Goal: Transaction & Acquisition: Book appointment/travel/reservation

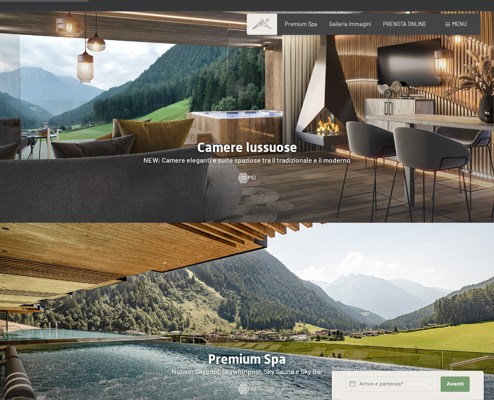
scroll to position [784, 0]
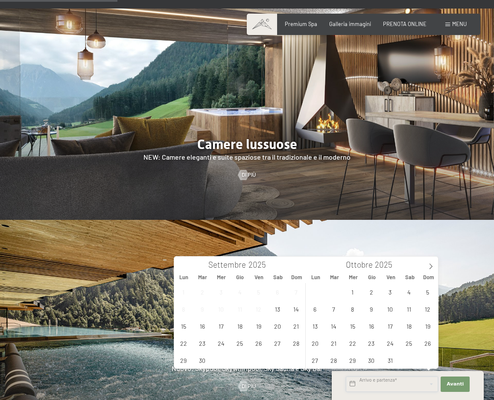
click at [396, 384] on input "text" at bounding box center [392, 383] width 92 height 15
click at [430, 265] on icon at bounding box center [431, 266] width 6 height 6
click at [430, 265] on icon at bounding box center [430, 267] width 3 height 6
type input "2026"
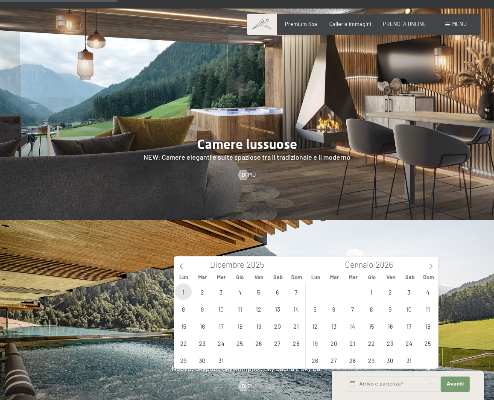
click at [185, 290] on span "1" at bounding box center [183, 291] width 17 height 17
click at [242, 290] on span "4" at bounding box center [239, 291] width 17 height 17
type input "Lun. [DATE] - Gio. [DATE]"
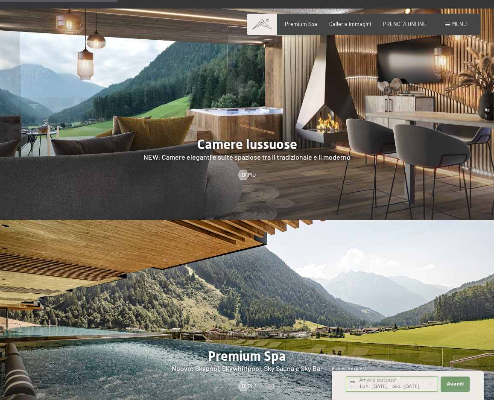
scroll to position [0, 9]
click at [456, 385] on span "Avanti" at bounding box center [454, 384] width 17 height 7
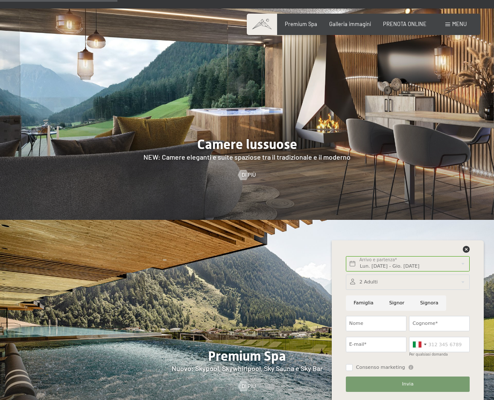
scroll to position [0, 0]
click at [365, 304] on input "Famiglia" at bounding box center [363, 302] width 35 height 15
radio input "true"
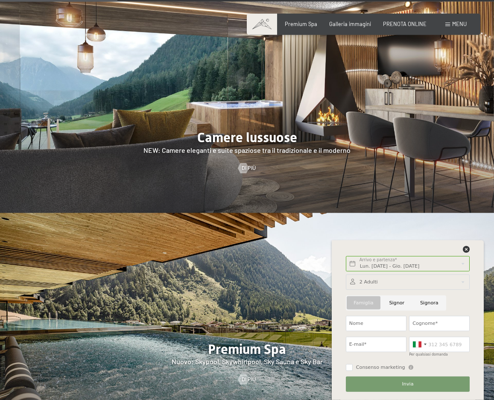
scroll to position [871, 0]
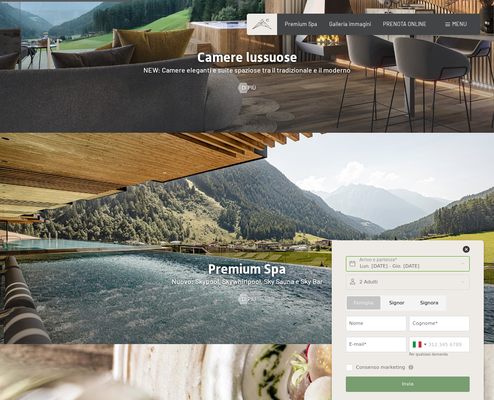
click at [372, 278] on div at bounding box center [408, 281] width 124 height 15
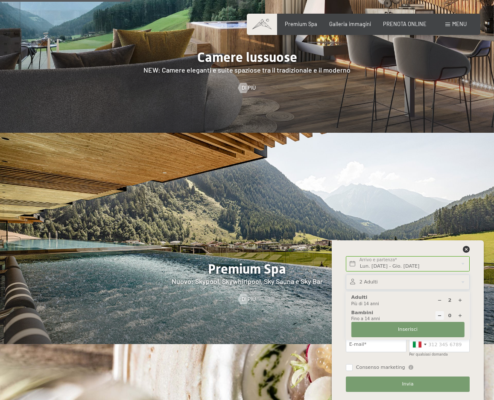
click at [458, 316] on icon at bounding box center [460, 315] width 5 height 5
type input "1"
select select
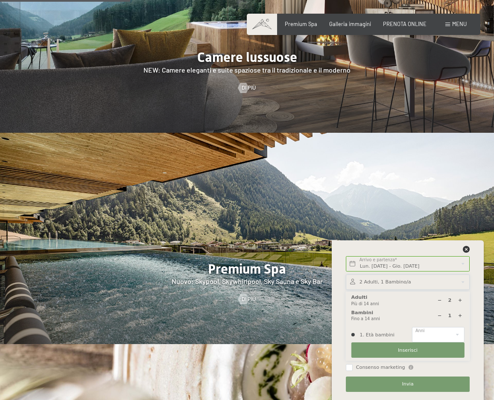
click at [460, 297] on div at bounding box center [459, 300] width 9 height 9
type input "3"
click at [458, 317] on icon at bounding box center [460, 315] width 5 height 5
type input "2"
select select
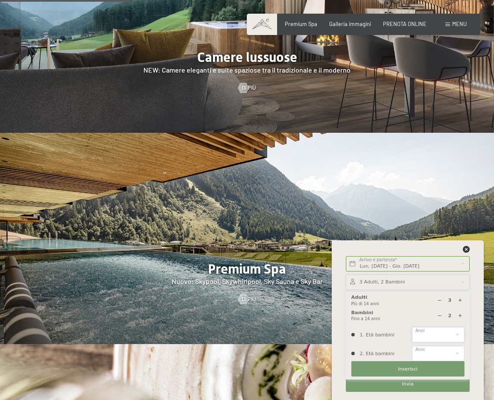
click at [412, 327] on select "0 1 2 3 4 5 6 7 8 9 10 11 12 13 14" at bounding box center [438, 334] width 52 height 15
select select "9"
click option "9" at bounding box center [0, 0] width 0 height 0
click at [412, 346] on select "0 1 2 3 4 5 6 7 8 9 10 11 12 13 14" at bounding box center [438, 353] width 52 height 15
select select "14"
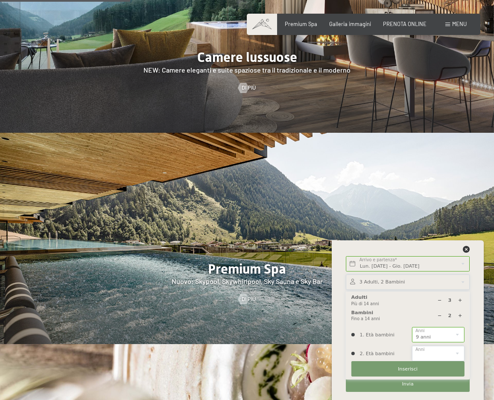
click option "14" at bounding box center [0, 0] width 0 height 0
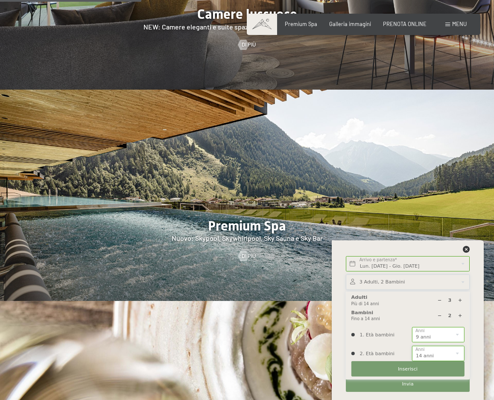
scroll to position [958, 0]
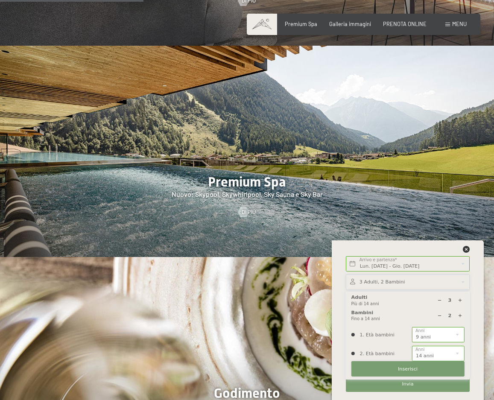
click at [414, 368] on span "Inserisci" at bounding box center [408, 369] width 20 height 7
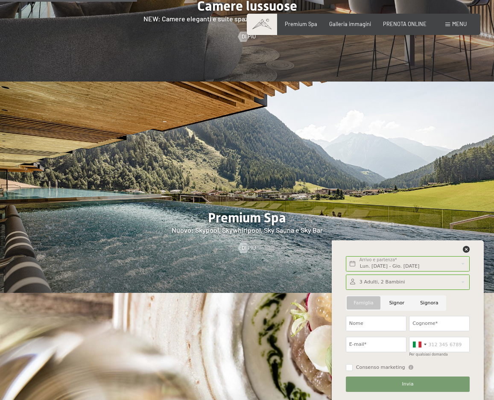
scroll to position [914, 0]
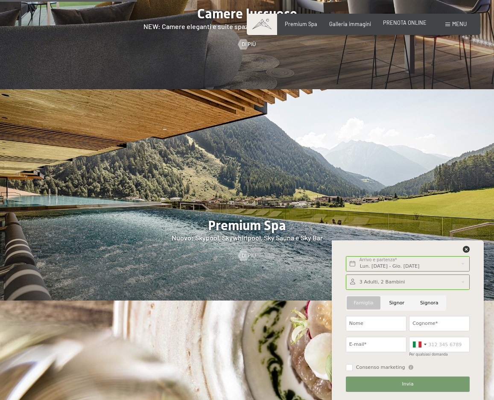
click at [407, 24] on span "PRENOTA ONLINE" at bounding box center [405, 22] width 44 height 7
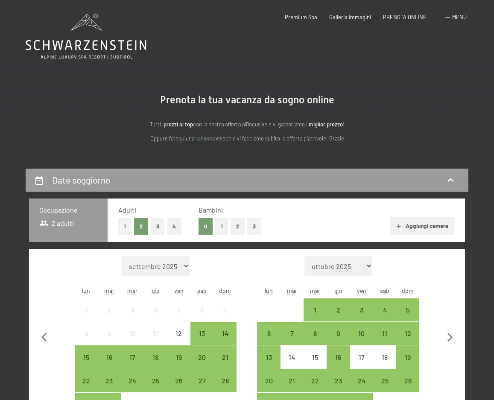
click at [162, 227] on label "Consenso marketing*" at bounding box center [194, 224] width 69 height 9
click at [160, 227] on input "Consenso marketing*" at bounding box center [156, 224] width 9 height 9
checkbox input "false"
click at [158, 228] on button "3" at bounding box center [158, 227] width 14 height 18
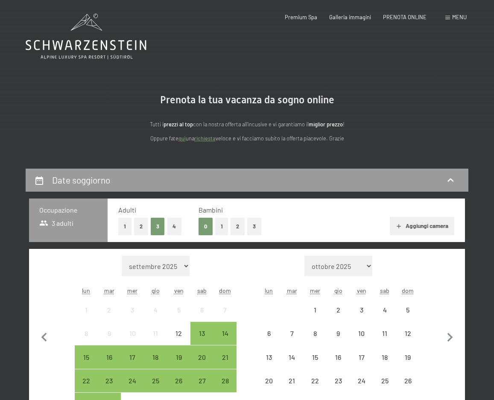
click at [444, 225] on button "Aggiungi camera" at bounding box center [422, 226] width 64 height 19
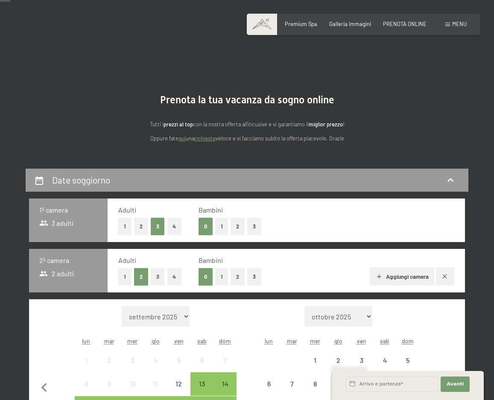
scroll to position [87, 0]
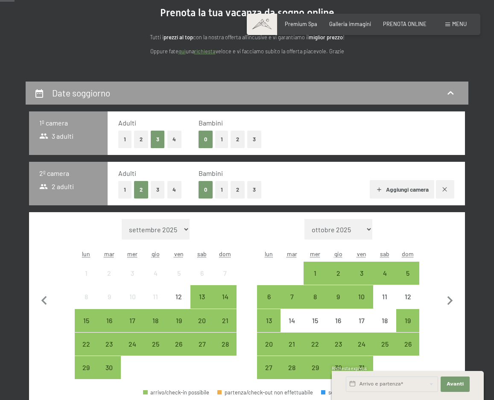
click at [127, 190] on button "1" at bounding box center [124, 190] width 13 height 18
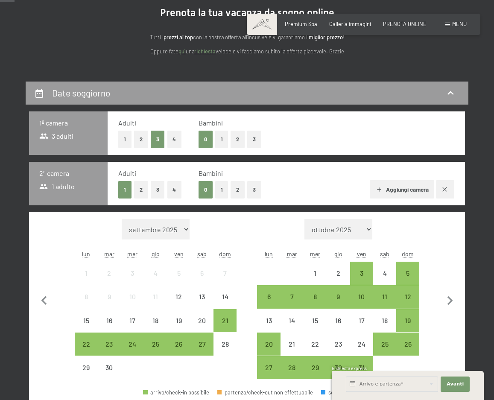
click at [134, 142] on div "1 2 3 4" at bounding box center [149, 140] width 63 height 18
click at [137, 143] on button "2" at bounding box center [141, 140] width 14 height 18
click at [238, 143] on button "2" at bounding box center [237, 140] width 14 height 18
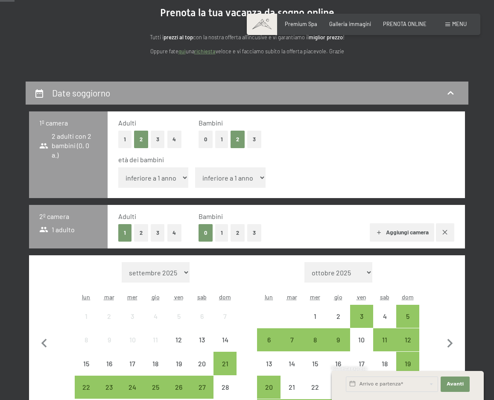
click at [118, 167] on select "inferiore a 1 anno 1 anno 2 anni 3 anni 4 anni 5 anni 6 anni 7 anni 8 anni 9 an…" at bounding box center [153, 177] width 70 height 20
select select "9"
click option "9 anni" at bounding box center [0, 0] width 0 height 0
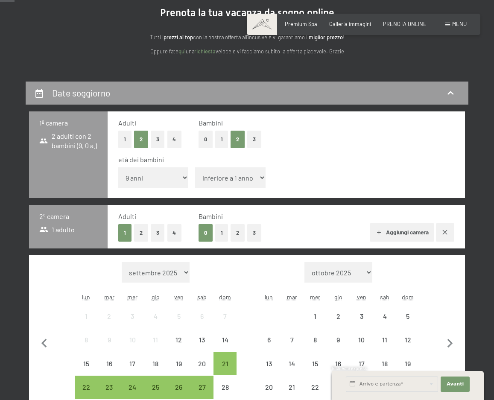
click at [195, 167] on select "inferiore a 1 anno 1 anno 2 anni 3 anni 4 anni 5 anni 6 anni 7 anni 8 anni 9 an…" at bounding box center [230, 177] width 70 height 20
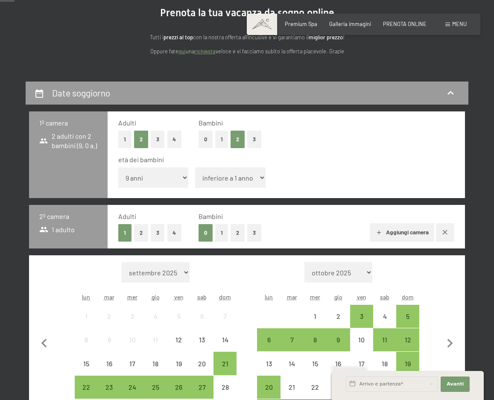
select select "15"
click option "15 anni" at bounding box center [0, 0] width 0 height 0
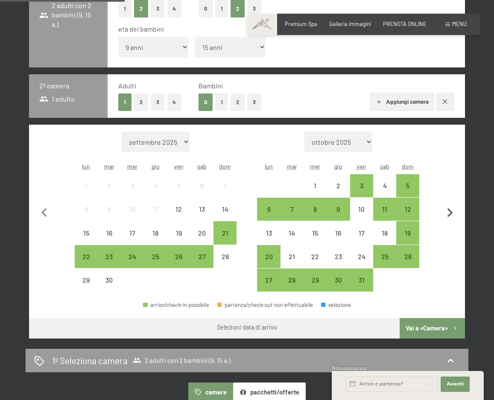
click at [452, 211] on icon "button" at bounding box center [450, 213] width 18 height 18
select select "2025-10-01"
select select "2025-11-01"
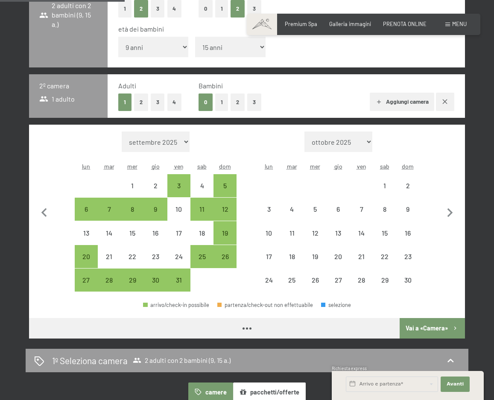
select select "2025-10-01"
select select "2025-11-01"
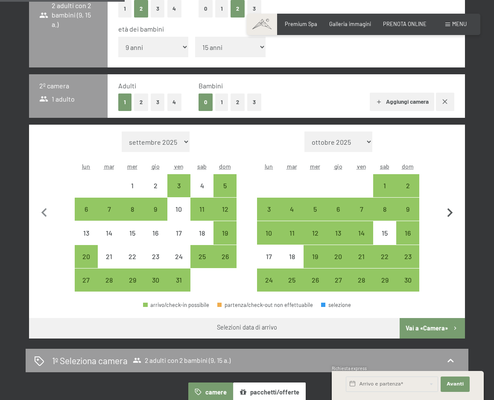
click at [452, 215] on icon "button" at bounding box center [450, 213] width 18 height 18
select select "2025-11-01"
select select "2025-12-01"
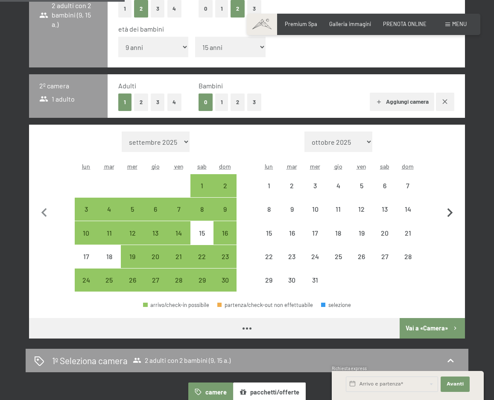
click at [452, 215] on icon "button" at bounding box center [450, 213] width 18 height 18
select select "2025-12-01"
select select "2026-01-01"
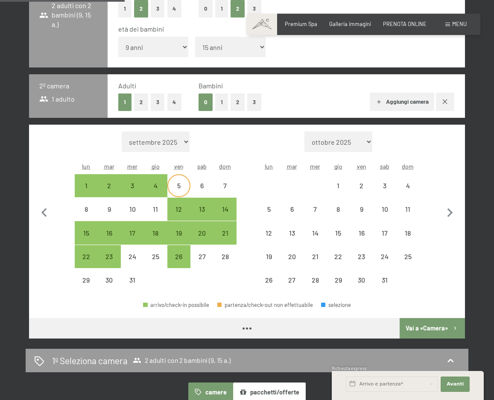
select select "2025-12-01"
select select "2026-01-01"
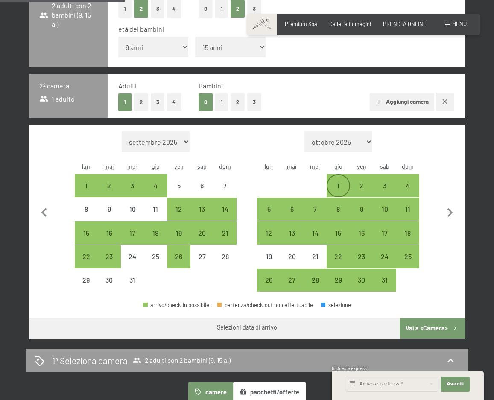
click at [337, 181] on div "1" at bounding box center [337, 185] width 21 height 21
select select "2025-12-01"
select select "2026-01-01"
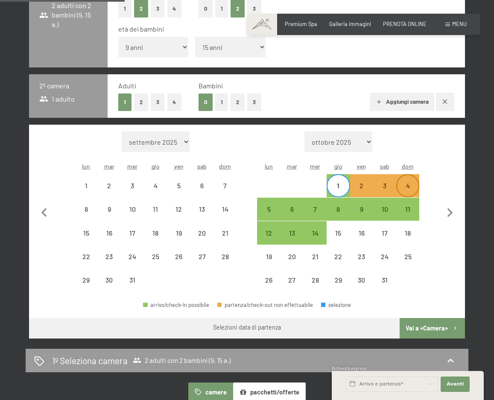
click at [409, 188] on div "4" at bounding box center [407, 192] width 21 height 21
select select "2025-12-01"
select select "2026-01-01"
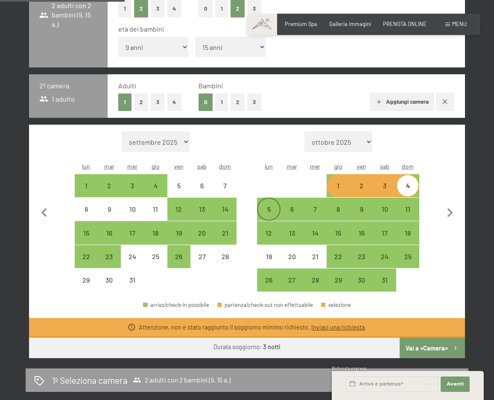
click at [267, 204] on div "5" at bounding box center [268, 208] width 21 height 21
select select "2025-12-01"
select select "2026-01-01"
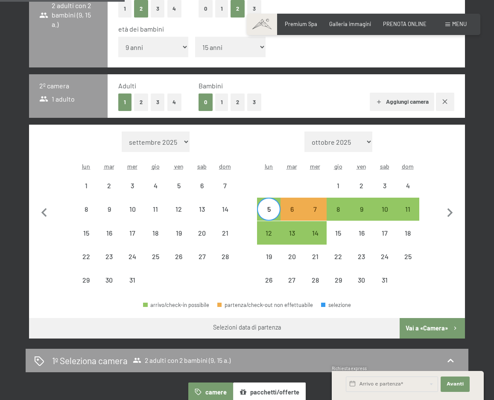
click at [416, 327] on button "Vai a «Camera»" at bounding box center [432, 328] width 65 height 20
select select "2025-12-01"
select select "2026-01-01"
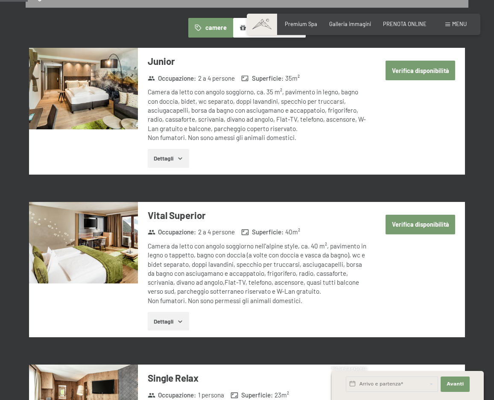
scroll to position [169, 0]
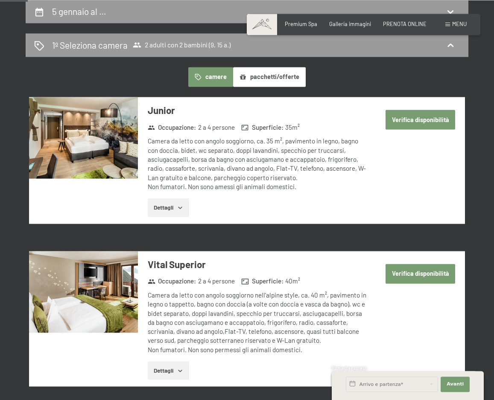
click at [440, 121] on button "Verifica disponibilità" at bounding box center [420, 120] width 70 height 20
select select "9"
select select "15"
select select "2025-12-01"
select select "2026-01-01"
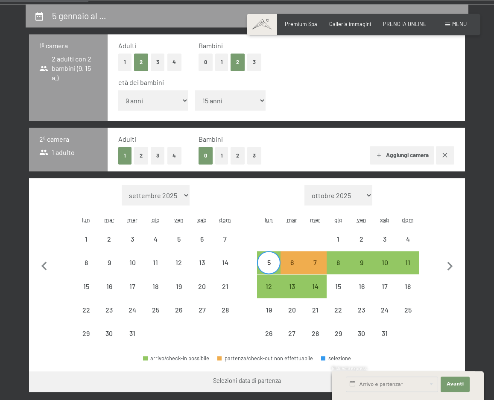
scroll to position [142, 0]
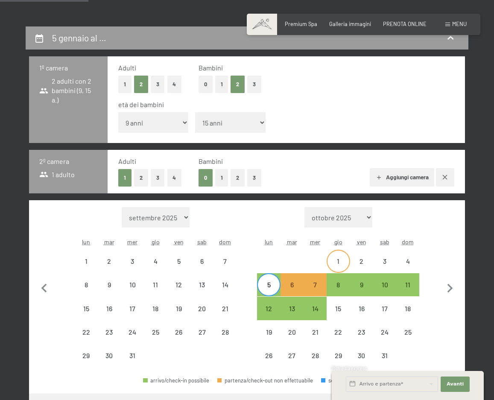
click at [342, 254] on div "1" at bounding box center [337, 261] width 21 height 21
select select "2025-12-01"
select select "2026-01-01"
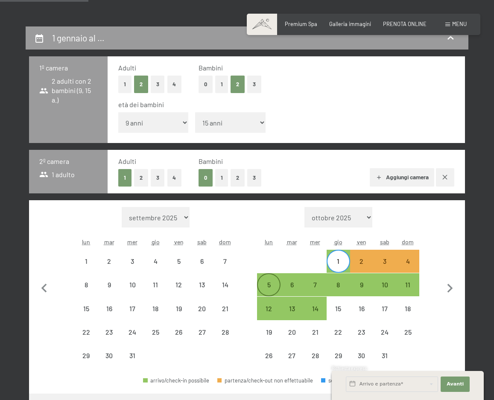
click at [271, 282] on div "5" at bounding box center [268, 291] width 21 height 21
select select "2025-12-01"
select select "2026-01-01"
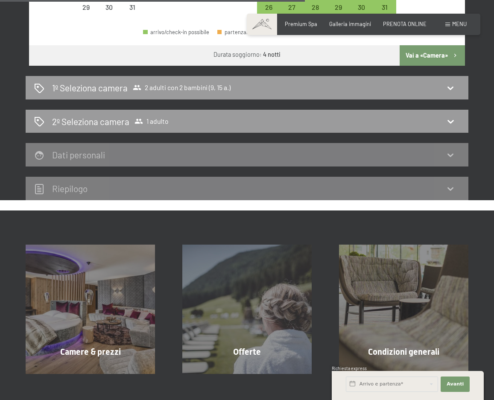
scroll to position [273, 0]
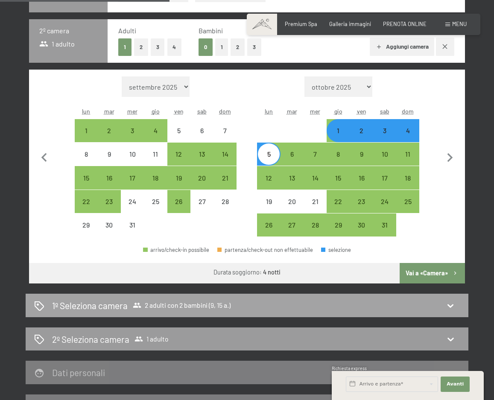
click at [446, 298] on div "1º Seleziona camera 2 adulti con 2 bambini (9, 15 a.)" at bounding box center [247, 305] width 443 height 23
select select "2025-12-01"
select select "2026-01-01"
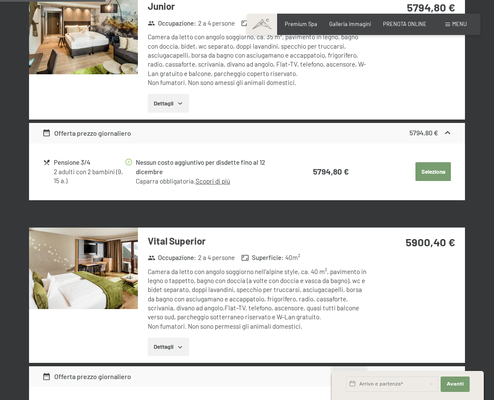
scroll to position [169, 0]
